Goal: Task Accomplishment & Management: Use online tool/utility

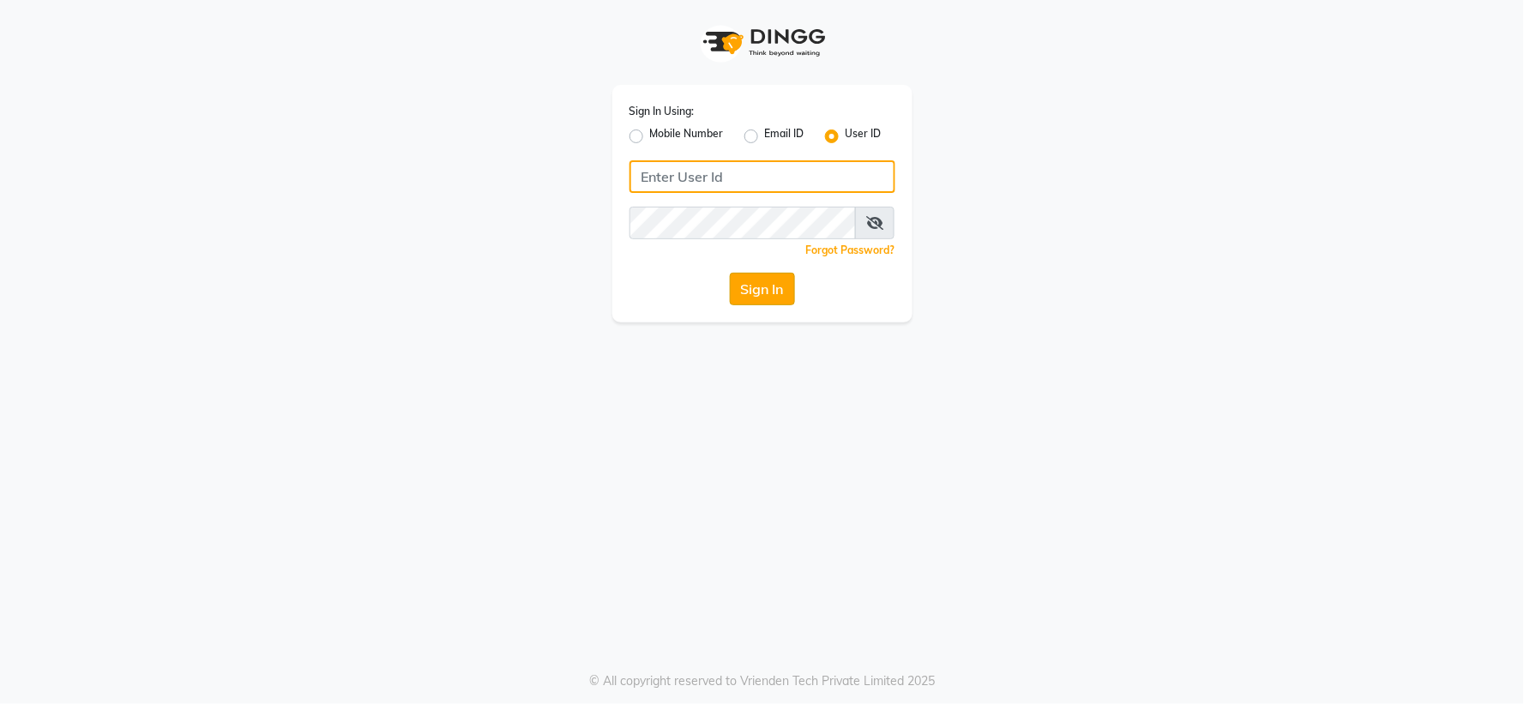
type input "yogesh@123"
click at [753, 297] on button "Sign In" at bounding box center [762, 289] width 65 height 33
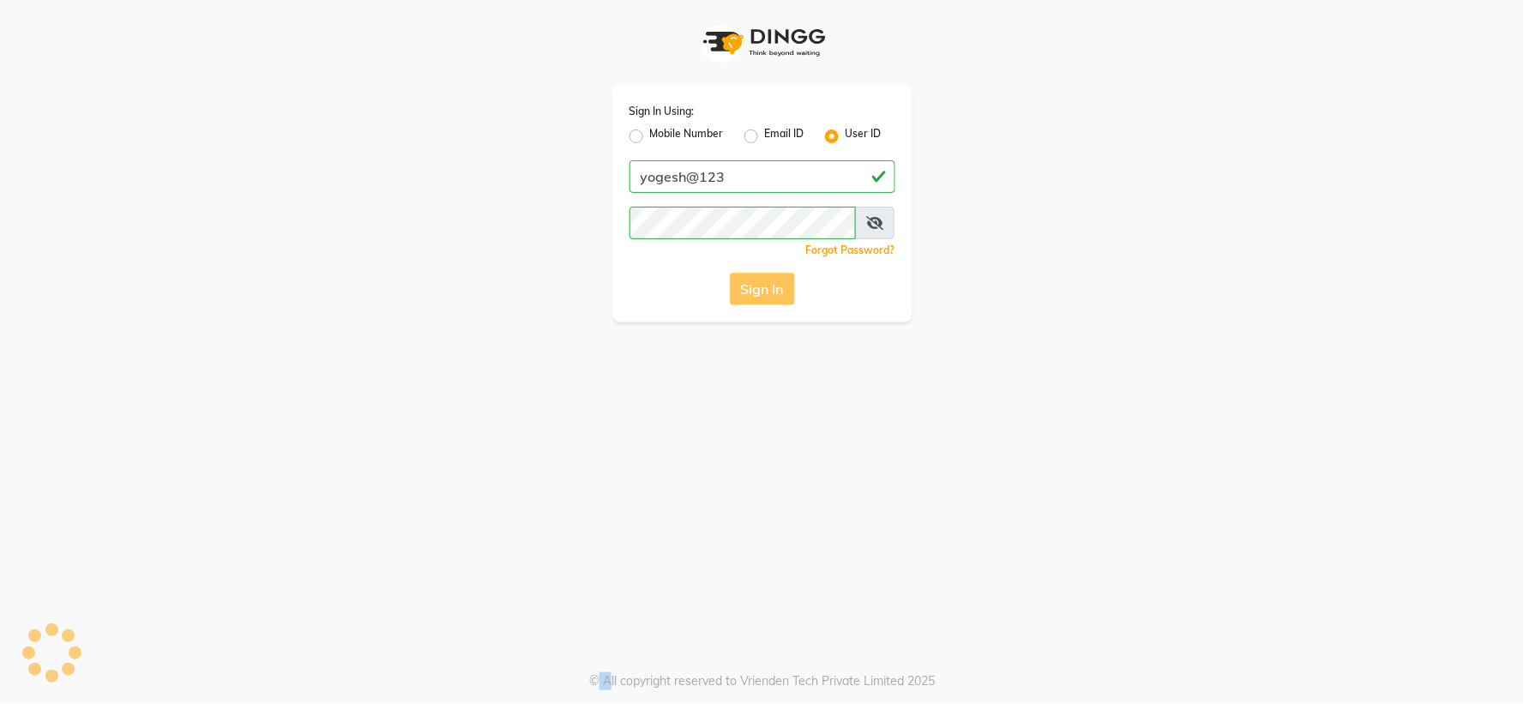
click at [753, 297] on div "Sign In" at bounding box center [762, 289] width 266 height 33
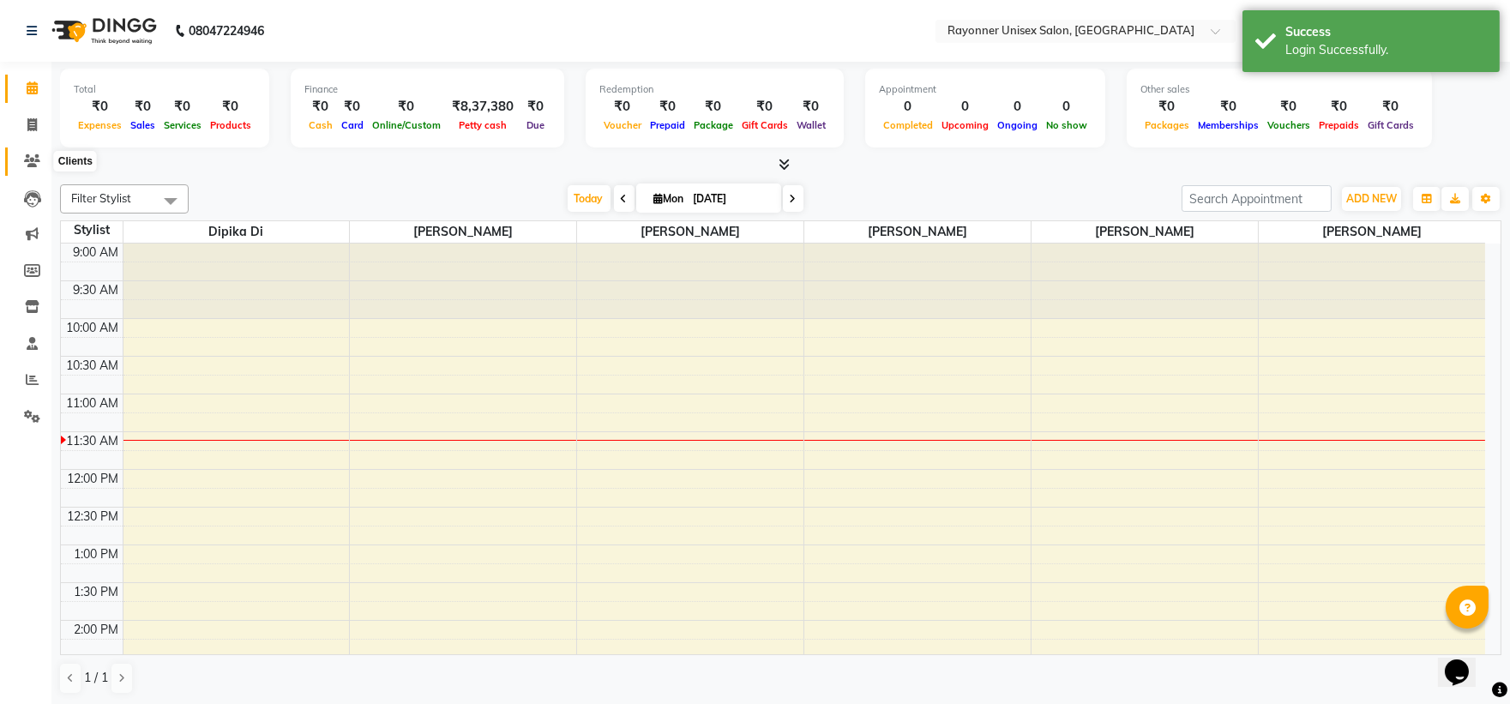
click at [28, 159] on icon at bounding box center [32, 160] width 16 height 13
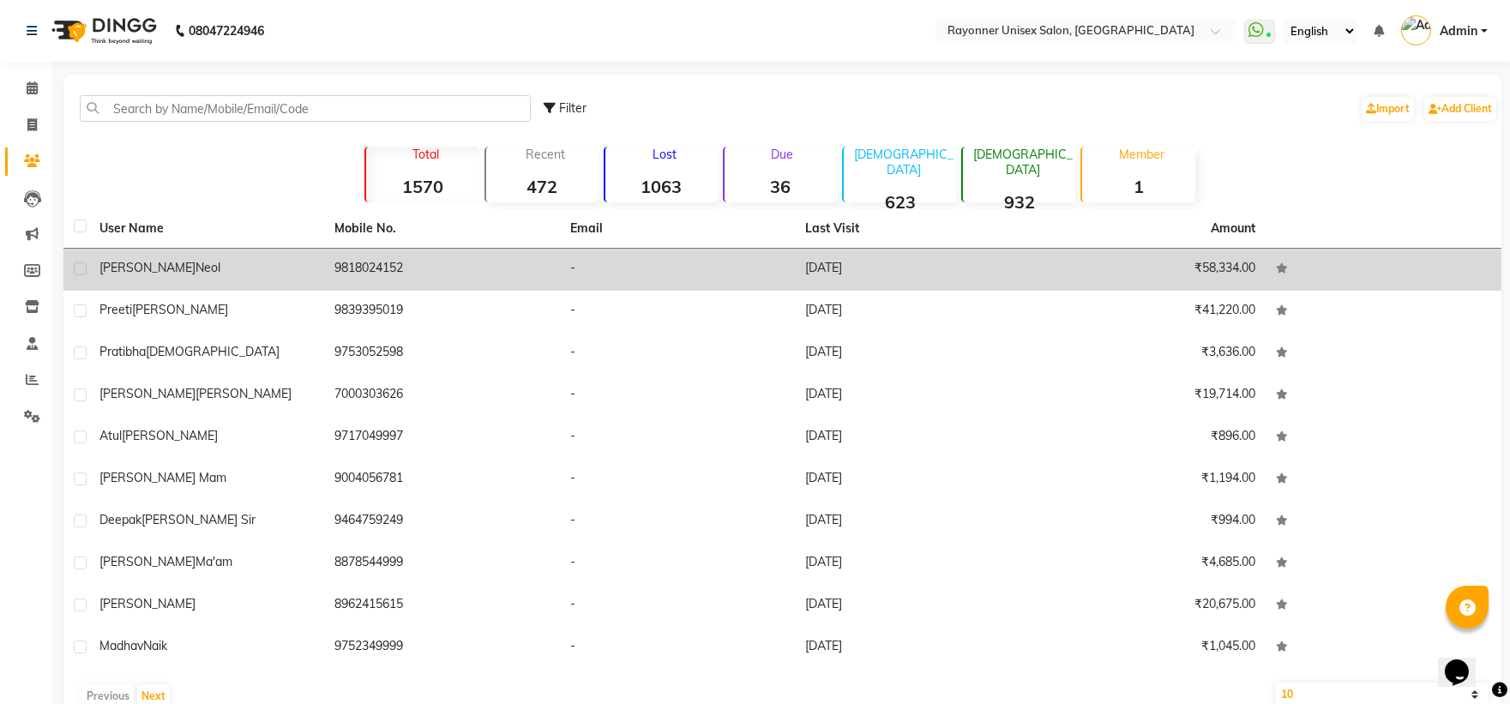
click at [193, 268] on div "[PERSON_NAME]" at bounding box center [206, 268] width 215 height 18
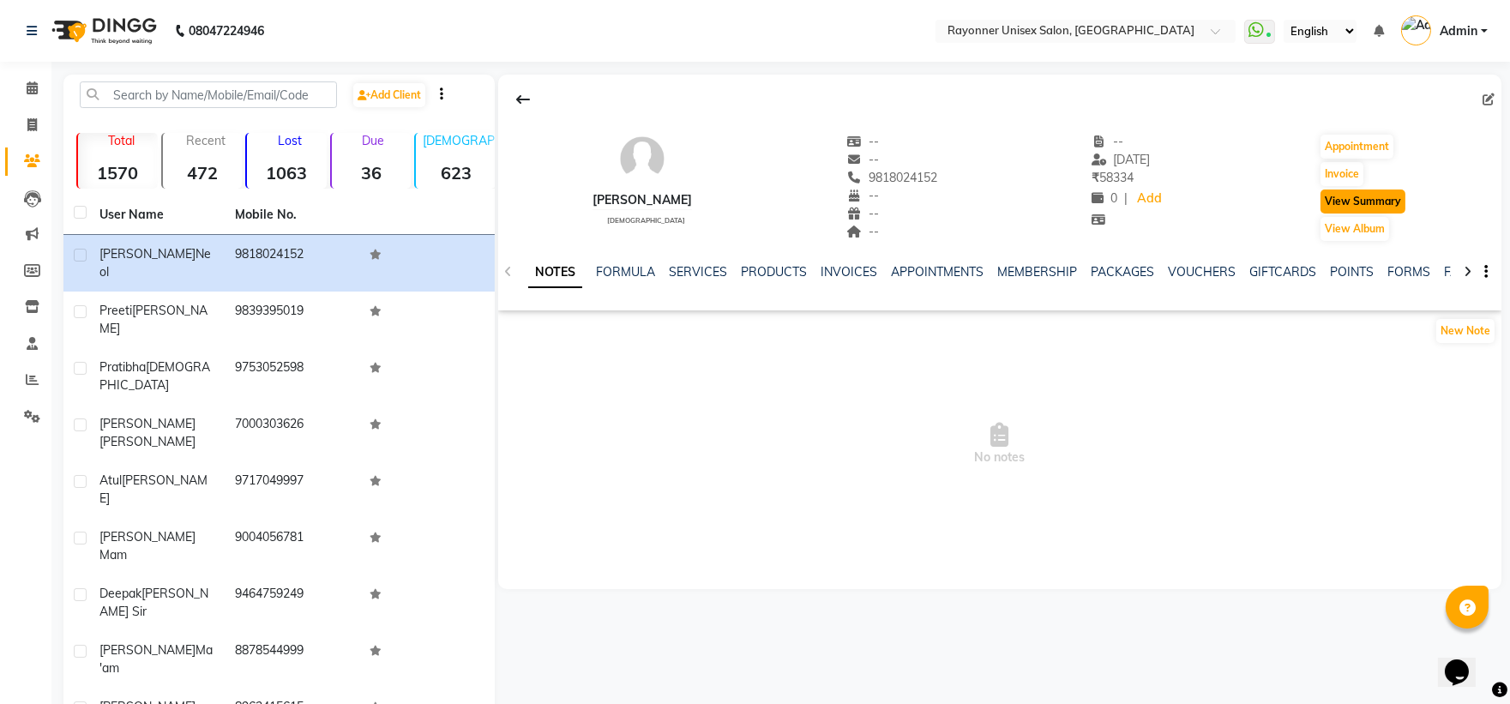
click at [1344, 200] on button "View Summary" at bounding box center [1363, 202] width 85 height 24
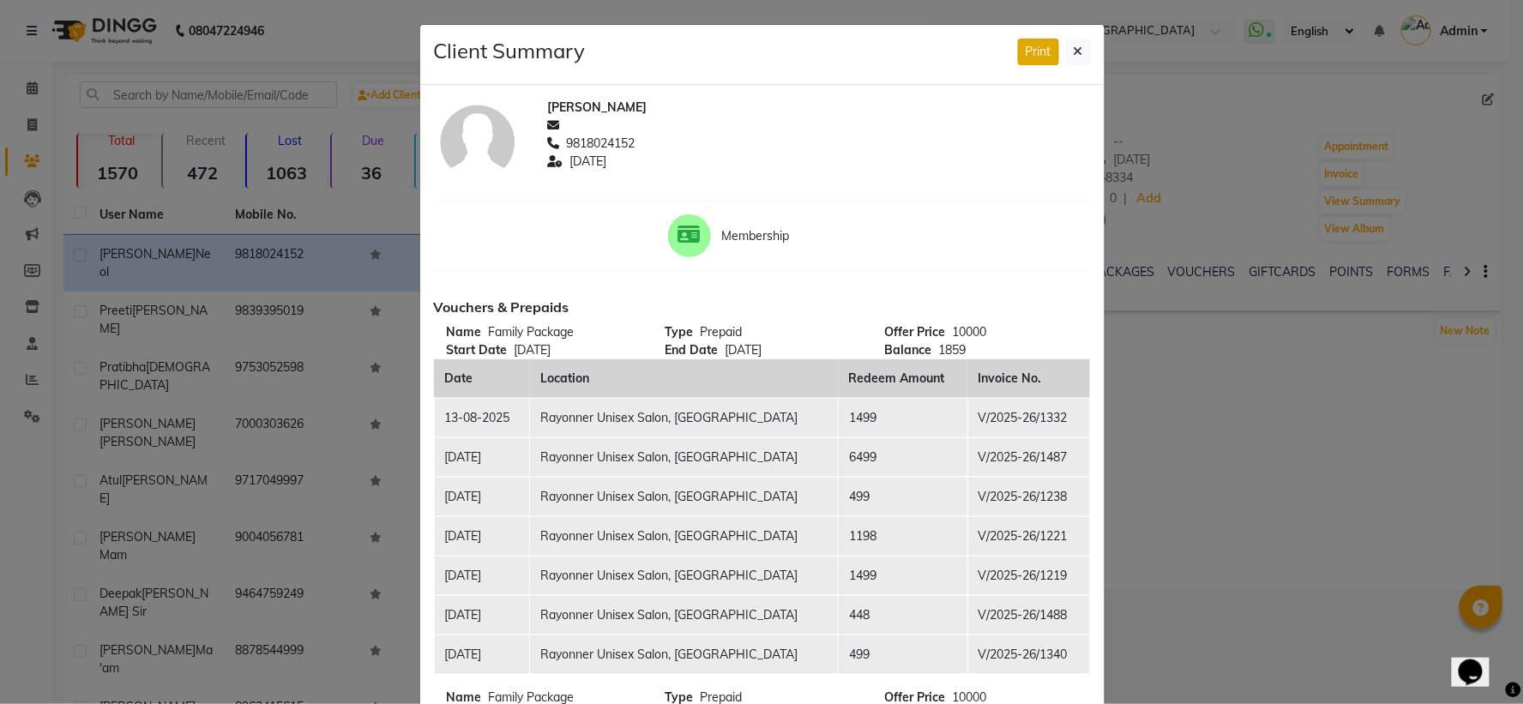
click at [1032, 44] on button "Print" at bounding box center [1038, 52] width 41 height 27
click at [1069, 45] on button at bounding box center [1078, 52] width 25 height 27
